Goal: Information Seeking & Learning: Check status

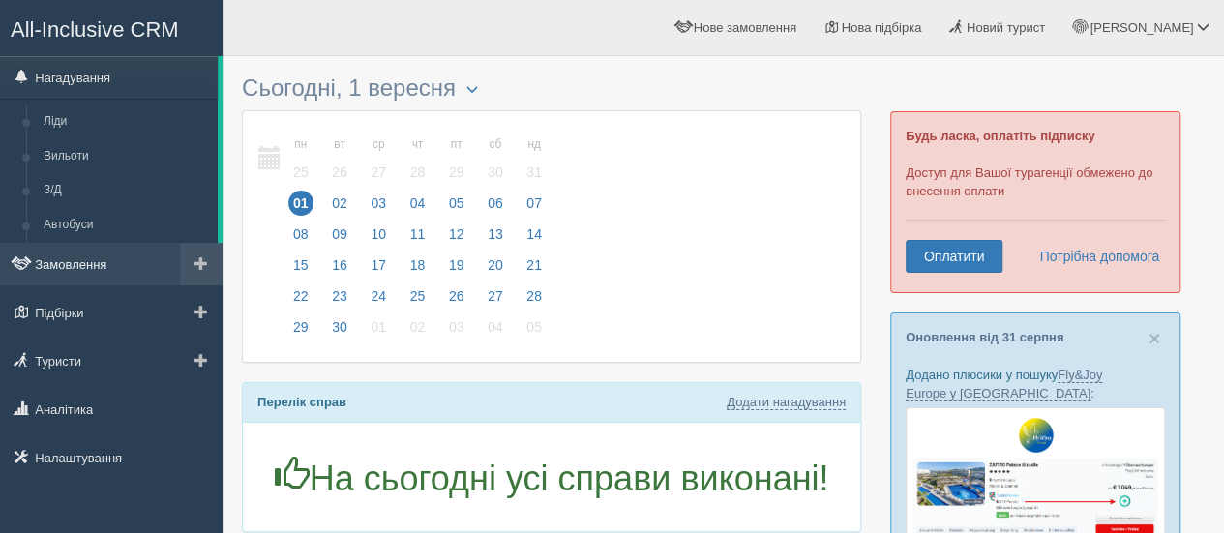
click at [75, 260] on link "Замовлення" at bounding box center [111, 264] width 222 height 43
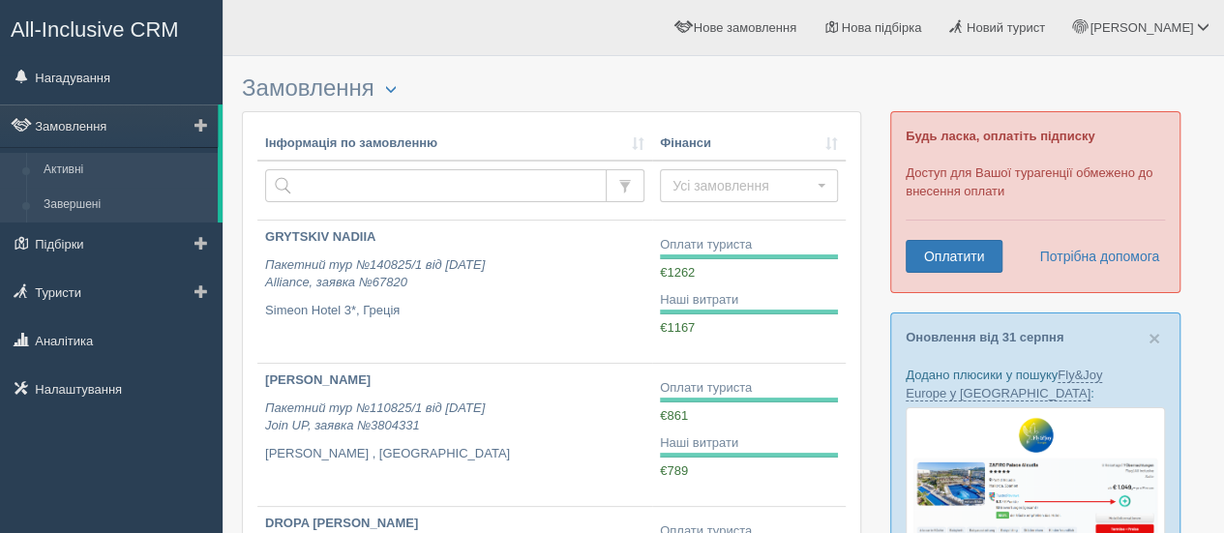
click at [101, 193] on link "Завершені" at bounding box center [126, 205] width 183 height 35
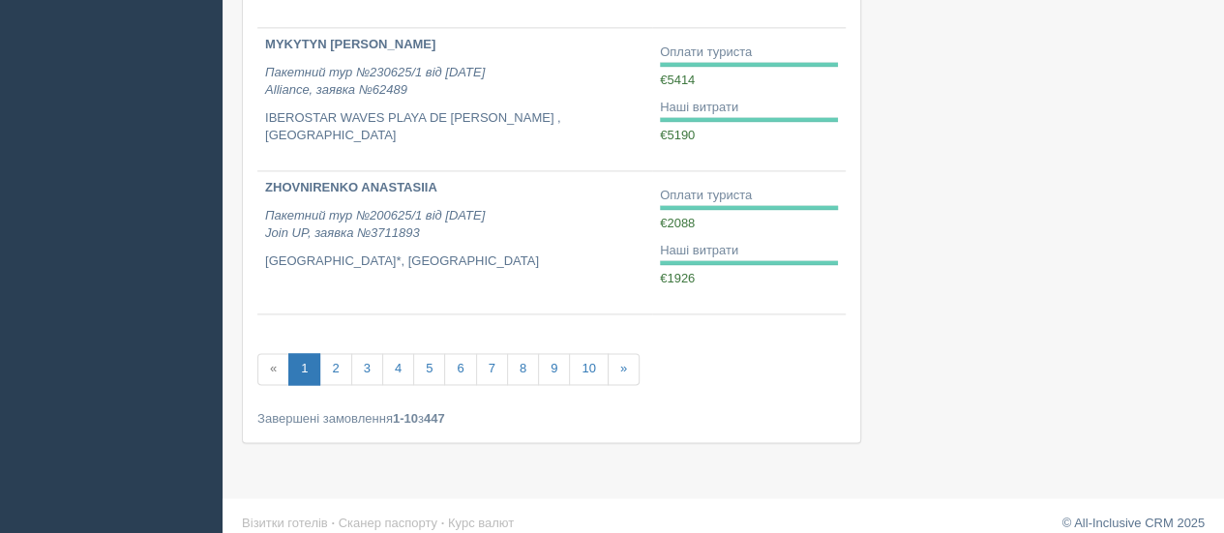
scroll to position [1344, 0]
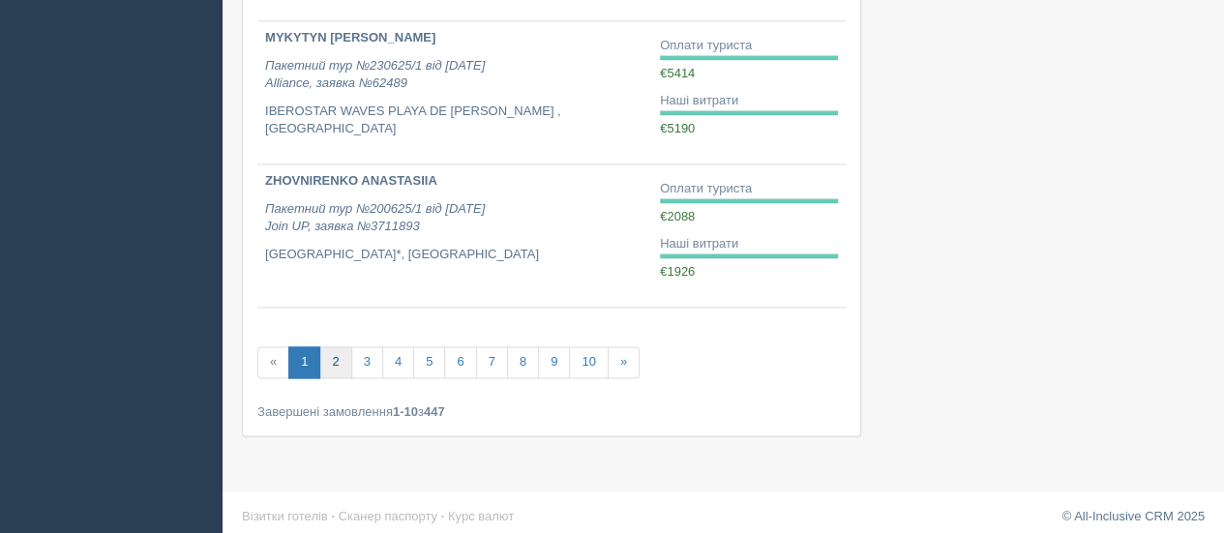
click at [329, 357] on link "2" at bounding box center [335, 362] width 32 height 32
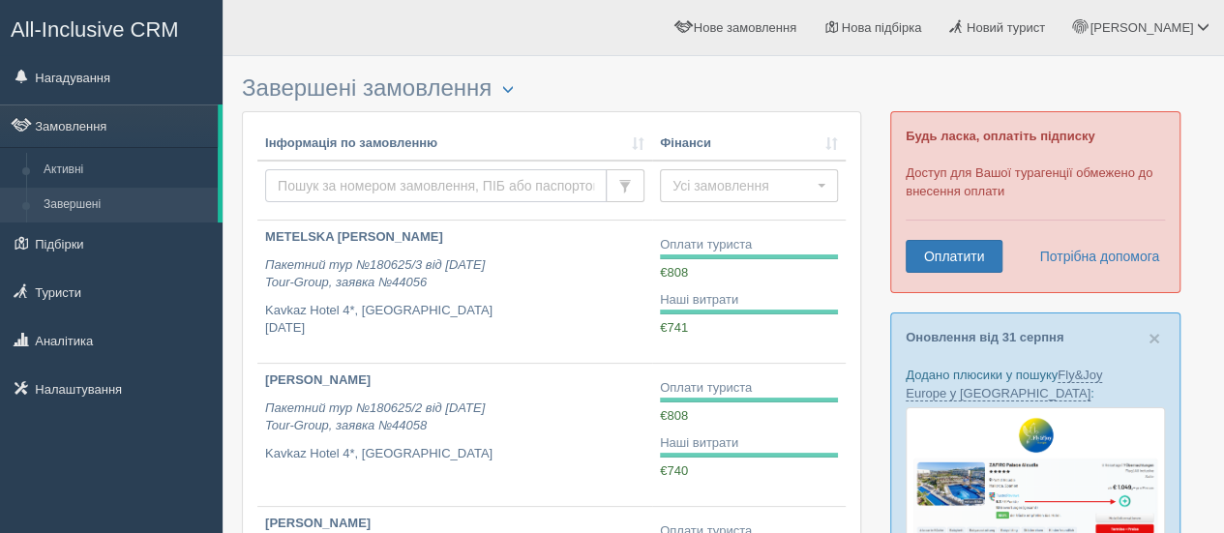
click at [428, 173] on input "text" at bounding box center [435, 185] width 341 height 33
type input "м"
type input "veklyak"
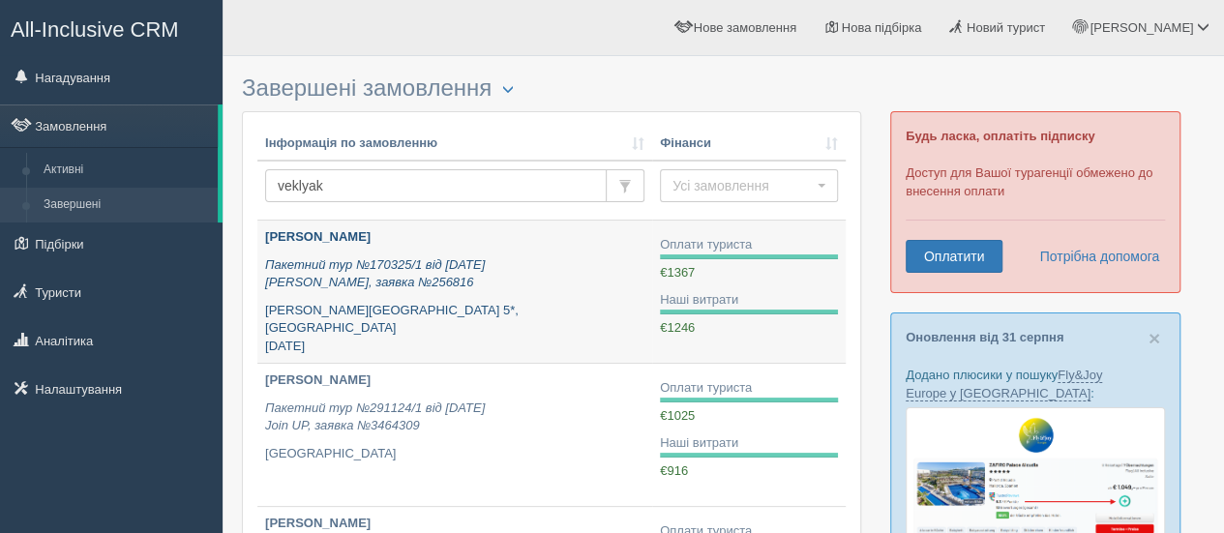
click at [277, 230] on b "[PERSON_NAME]" at bounding box center [317, 236] width 105 height 15
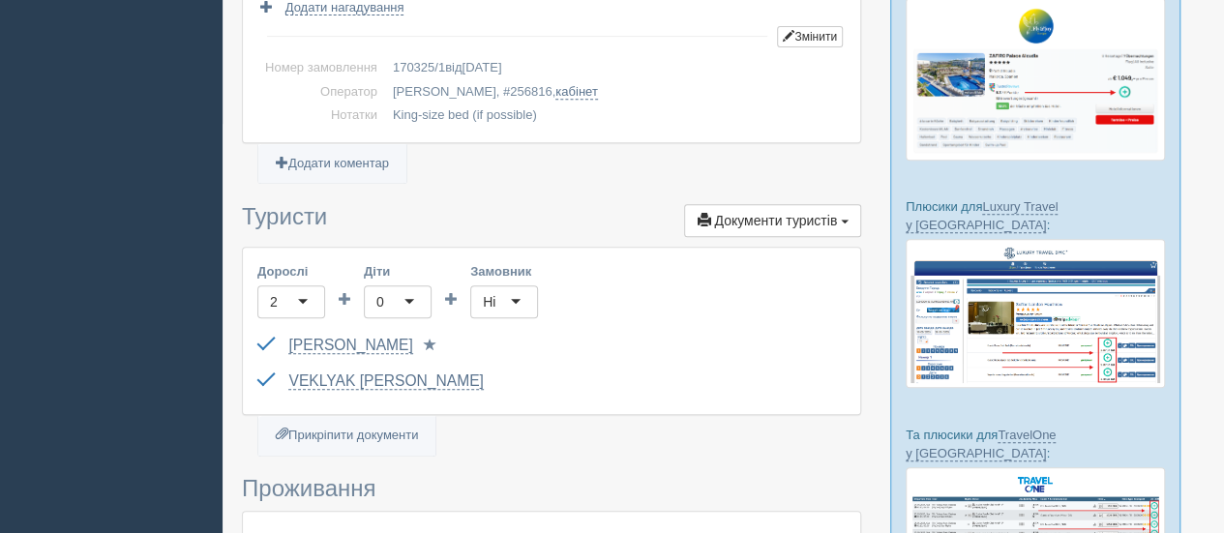
scroll to position [412, 0]
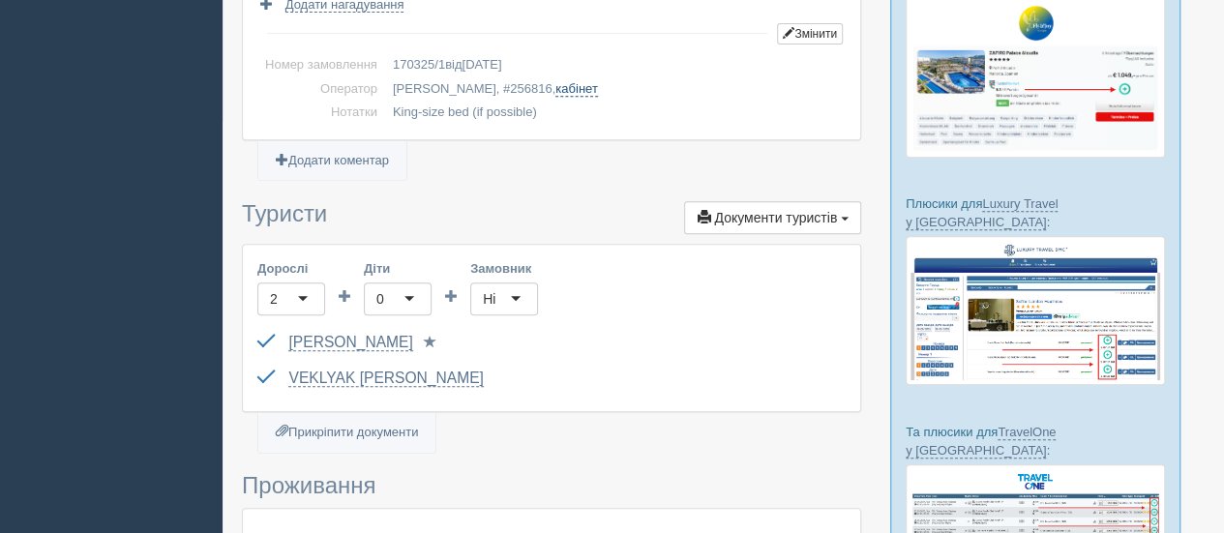
click at [555, 85] on link "кабінет" at bounding box center [576, 88] width 42 height 15
